Goal: Task Accomplishment & Management: Complete application form

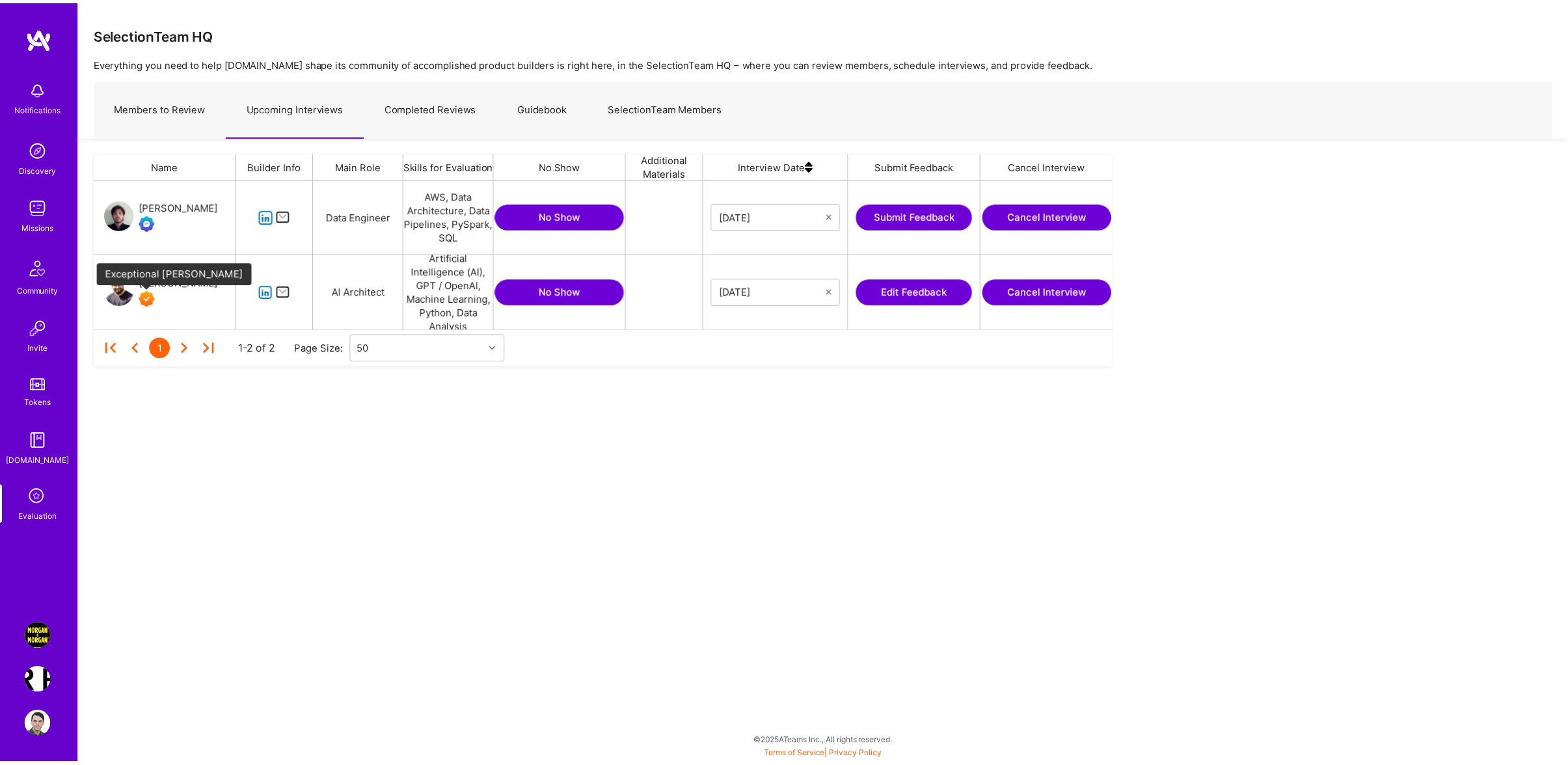
scroll to position [135, 1013]
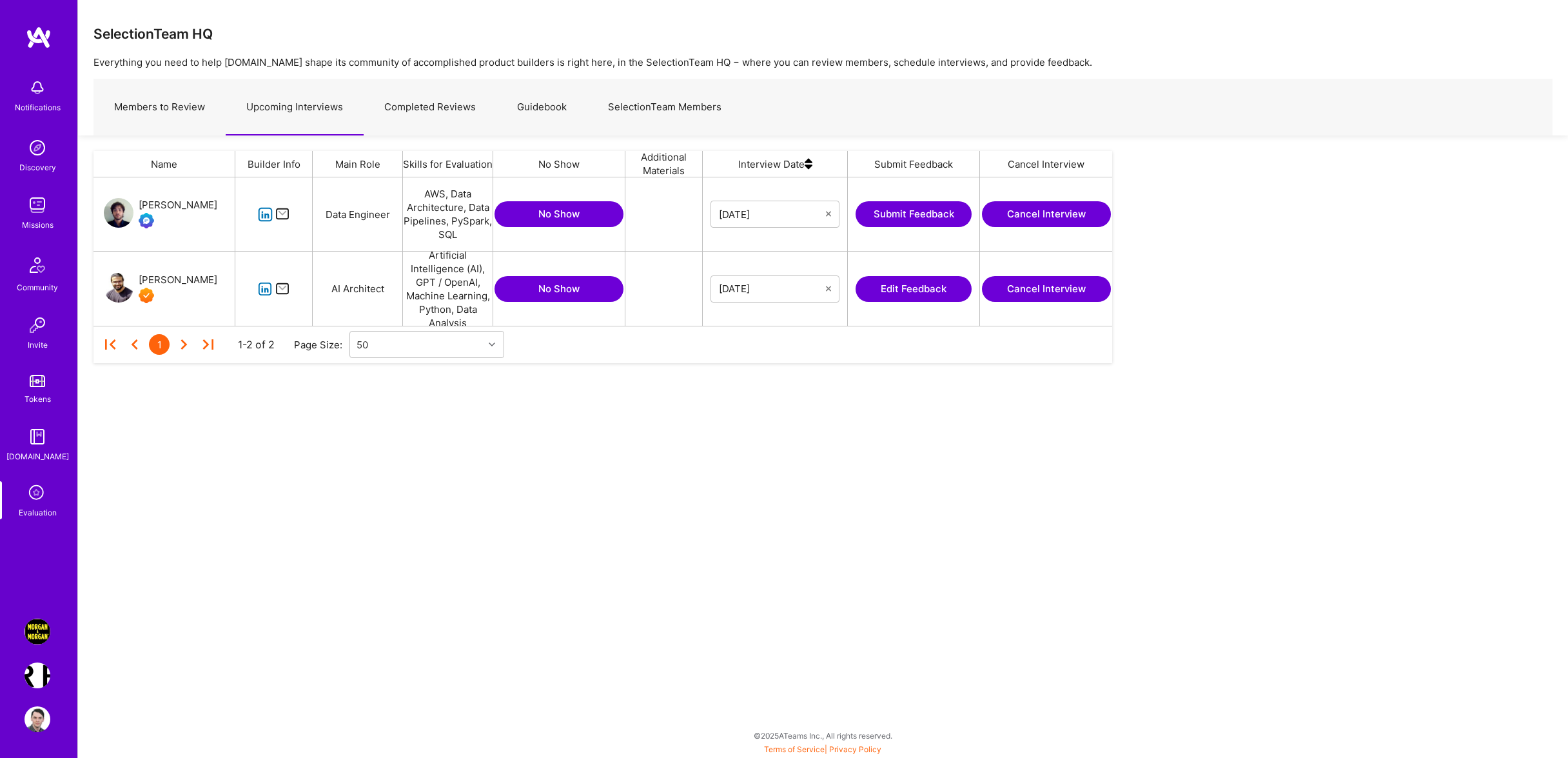
click at [142, 303] on link "[PERSON_NAME]" at bounding box center [160, 289] width 113 height 34
click at [890, 293] on button "Edit Feedback" at bounding box center [913, 288] width 116 height 26
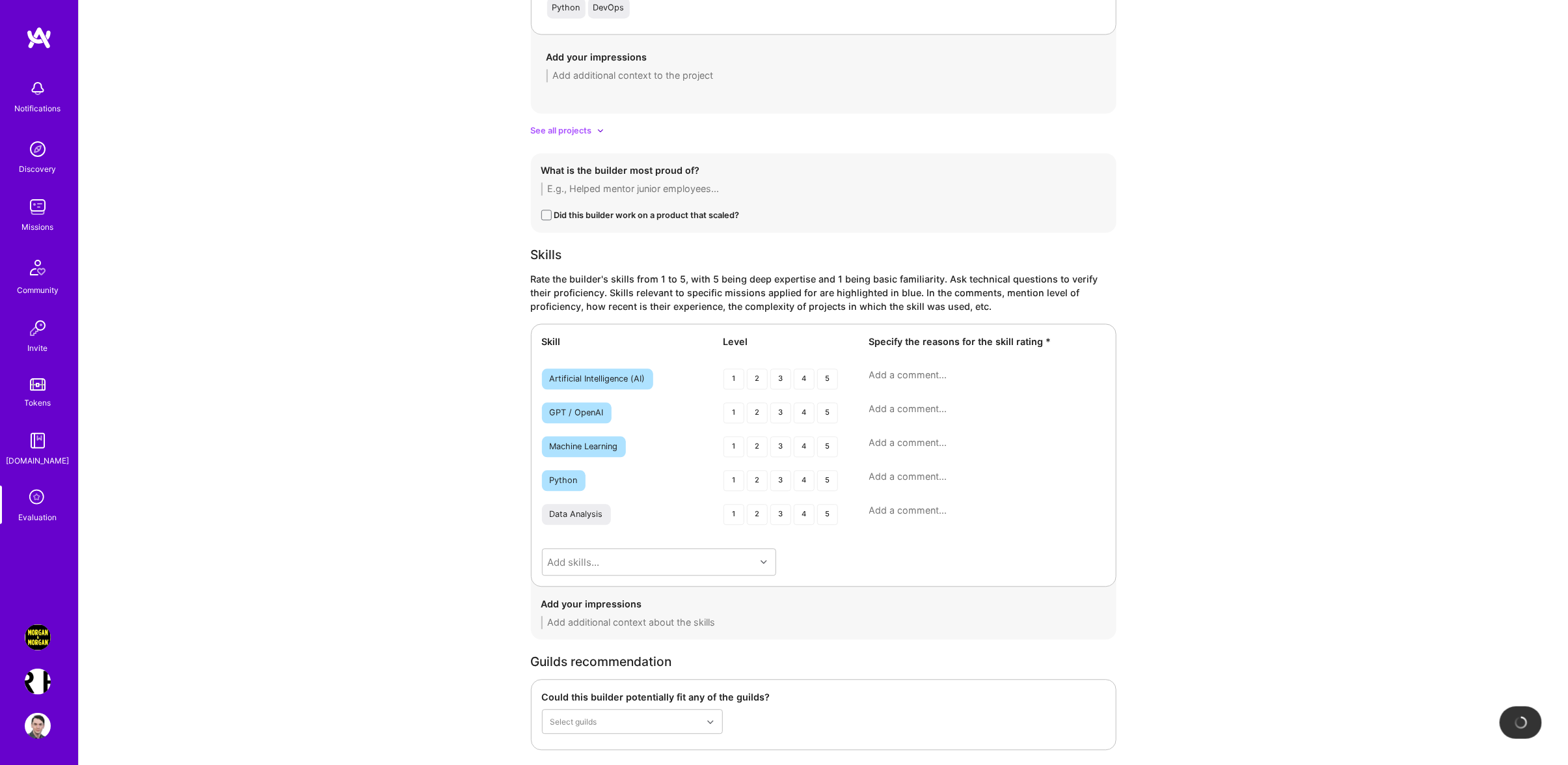
scroll to position [2141, 0]
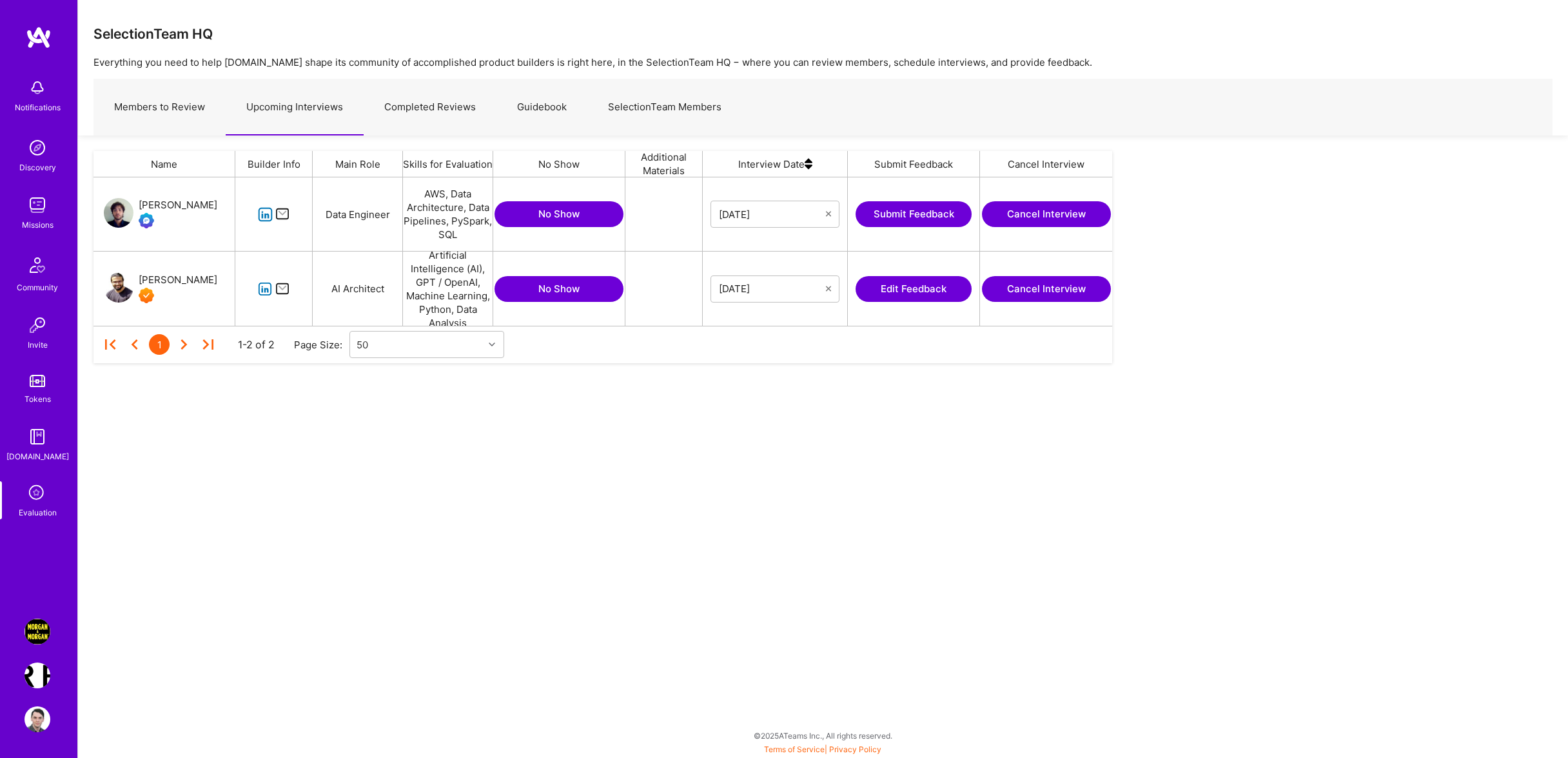
scroll to position [134, 1004]
click at [258, 293] on icon "grid" at bounding box center [266, 289] width 15 height 15
